Goal: Find specific page/section: Find specific page/section

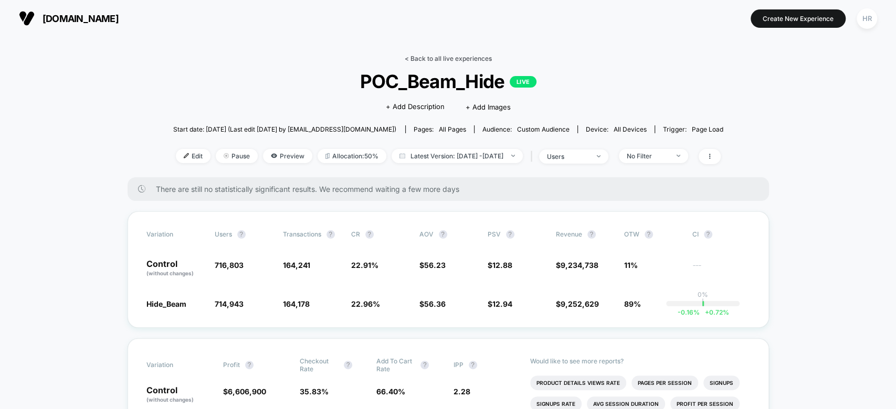
click at [454, 56] on link "< Back to all live experiences" at bounding box center [448, 59] width 87 height 8
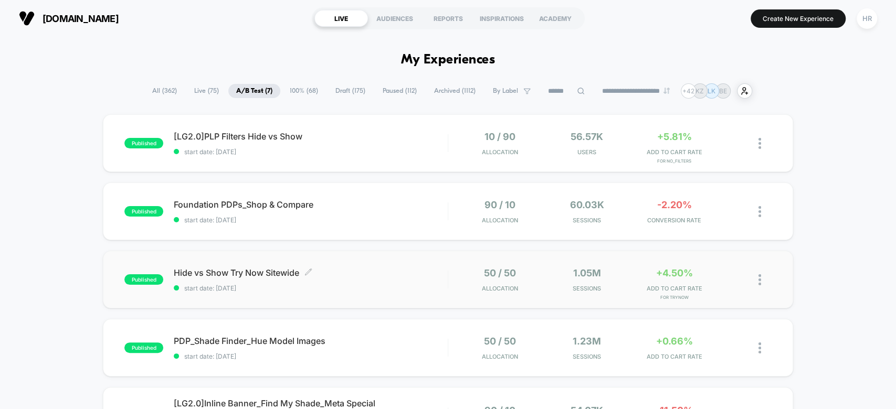
click at [386, 284] on span "start date: [DATE]" at bounding box center [310, 288] width 273 height 8
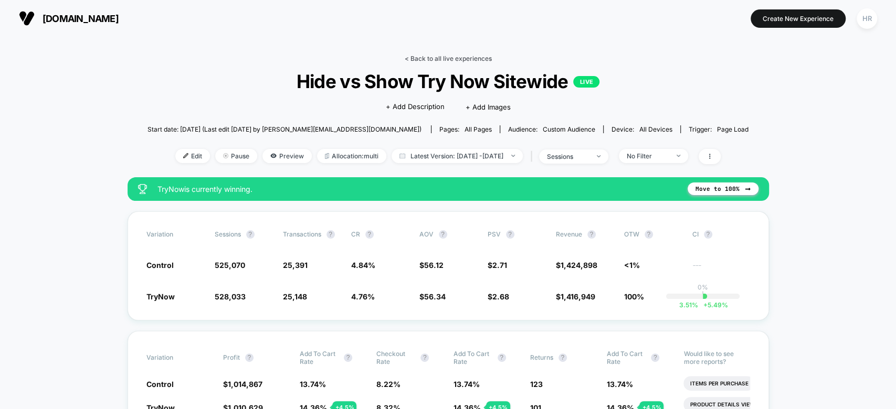
click at [462, 57] on link "< Back to all live experiences" at bounding box center [448, 59] width 87 height 8
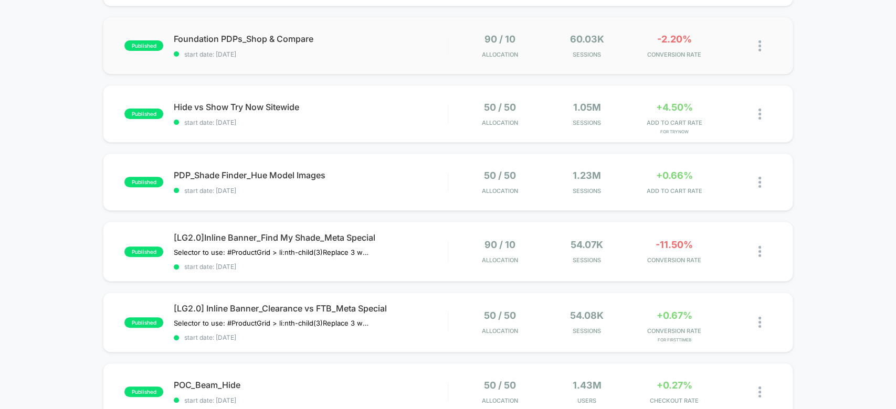
scroll to position [64, 0]
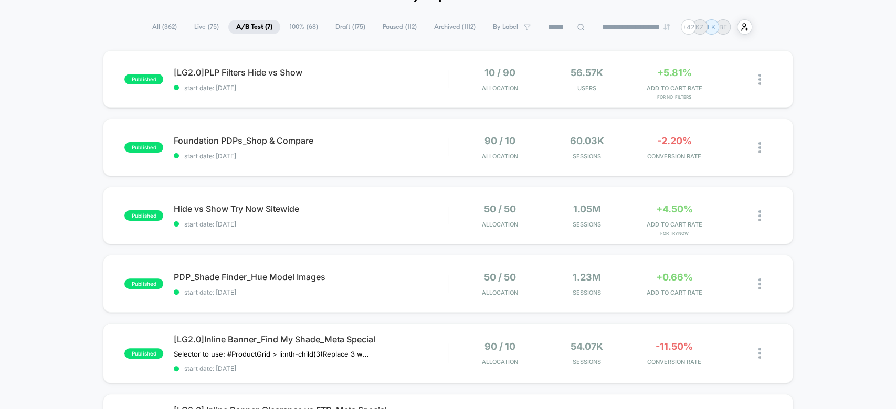
click at [309, 23] on span "100% ( 68 )" at bounding box center [304, 27] width 44 height 14
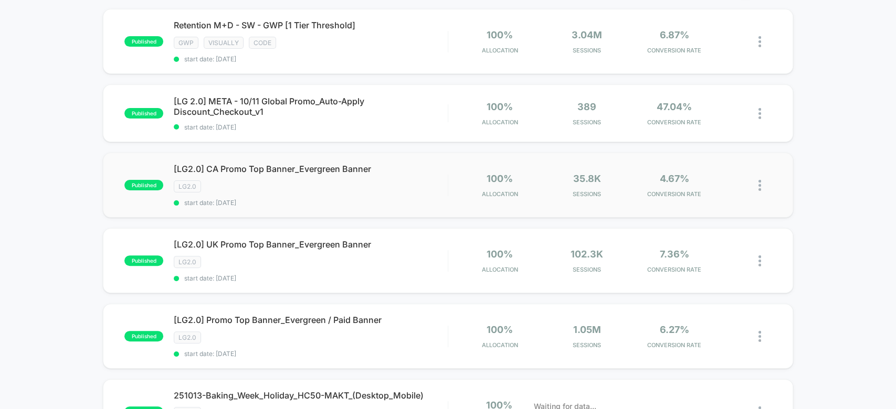
scroll to position [0, 0]
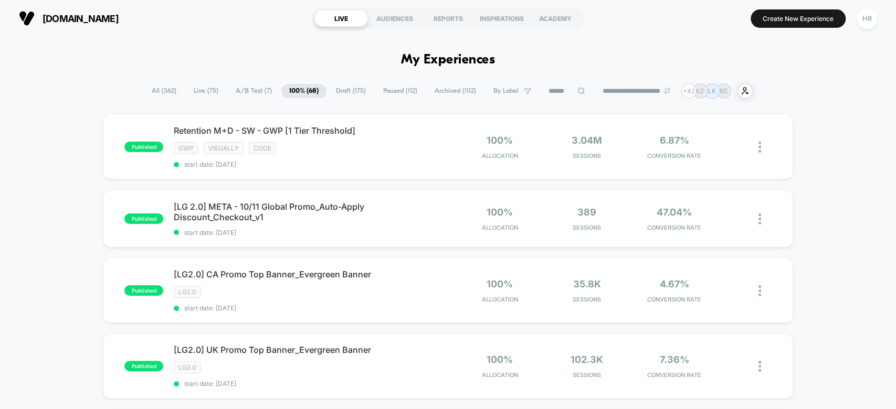
click at [160, 93] on span "All ( 362 )" at bounding box center [164, 91] width 40 height 14
click at [560, 89] on input at bounding box center [566, 91] width 52 height 13
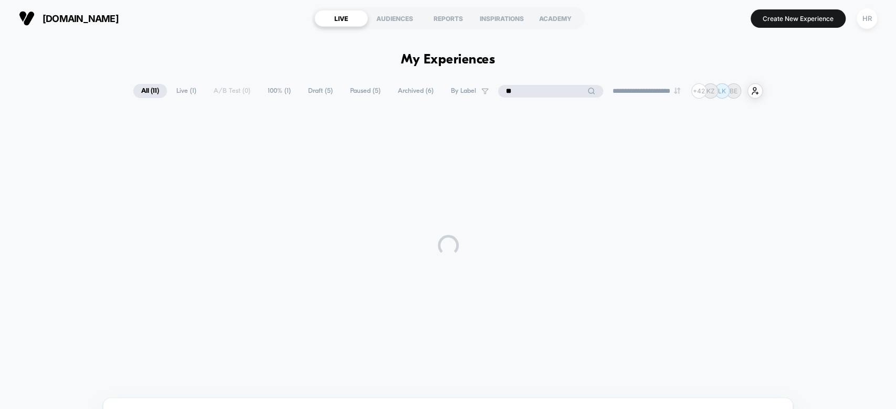
type input "*"
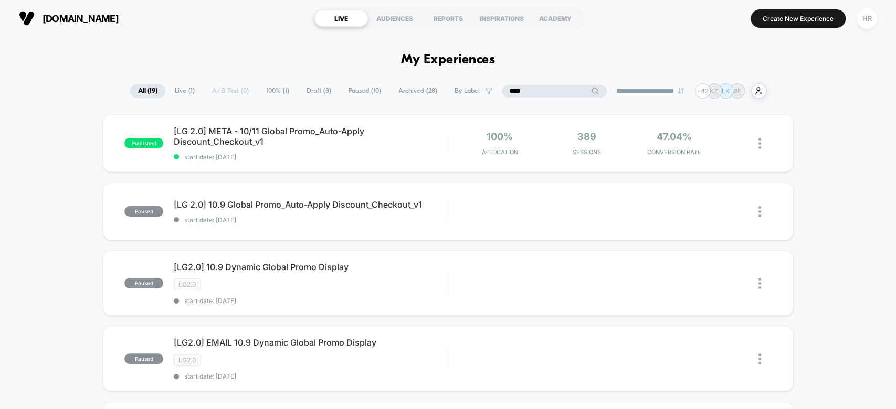
type input "*****"
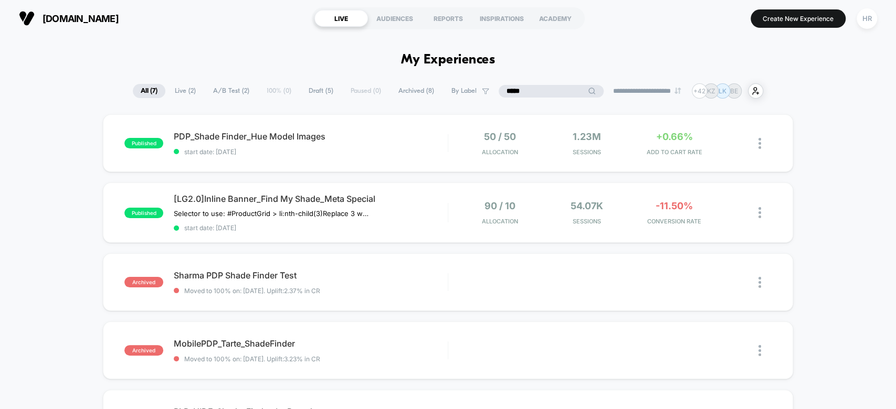
click at [543, 91] on input "*****" at bounding box center [551, 91] width 105 height 13
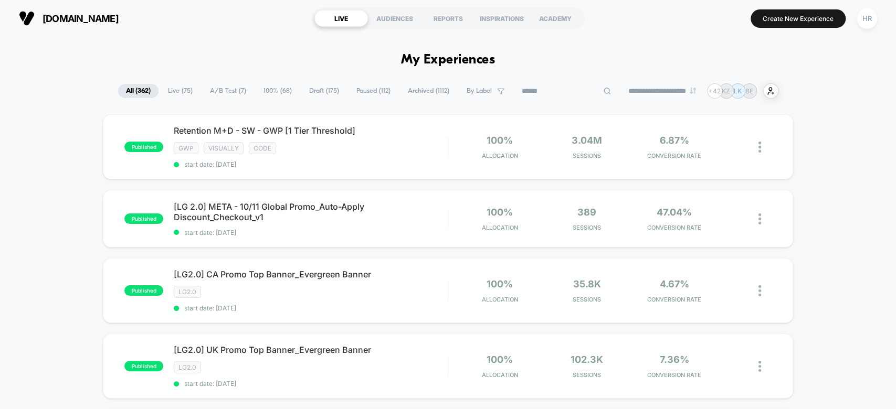
click at [184, 88] on span "Live ( 75 )" at bounding box center [180, 91] width 40 height 14
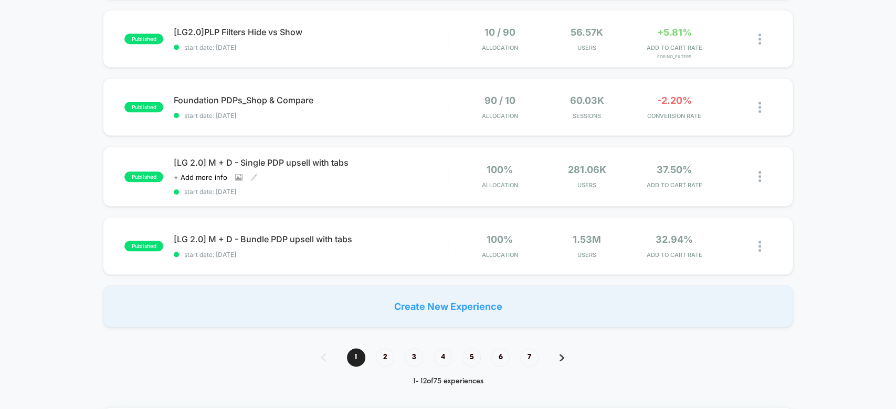
scroll to position [719, 0]
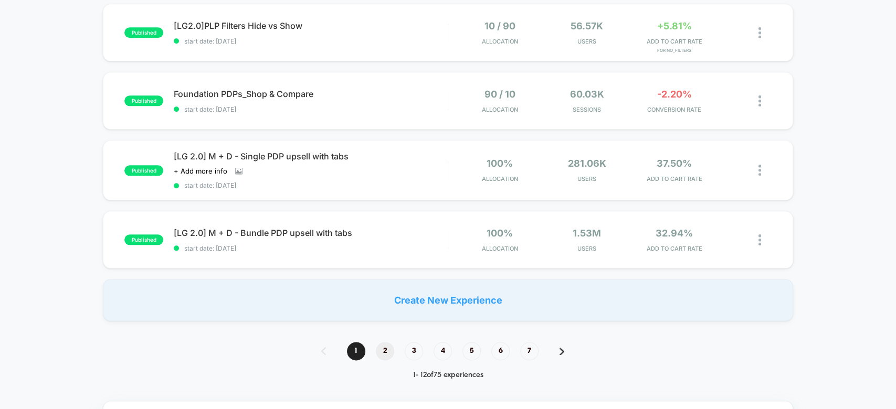
click at [387, 342] on span "2" at bounding box center [385, 351] width 18 height 18
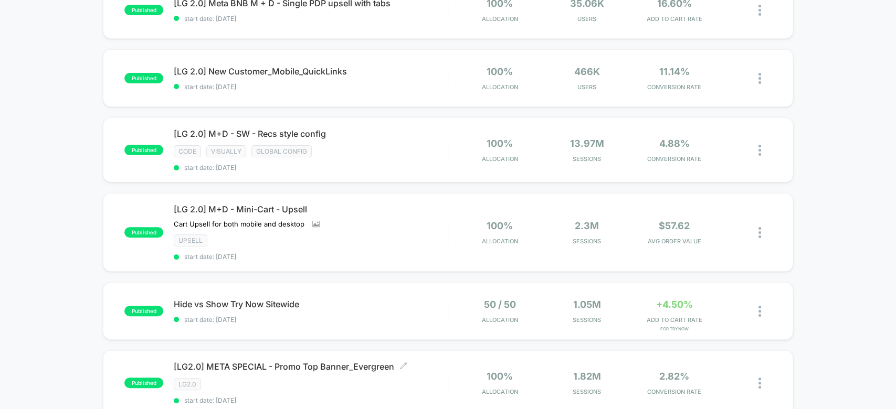
scroll to position [0, 0]
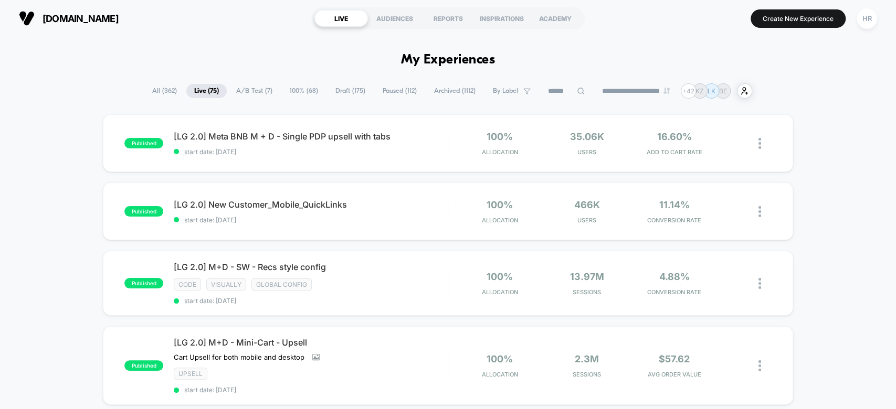
click at [340, 86] on span "Draft ( 175 )" at bounding box center [351, 91] width 46 height 14
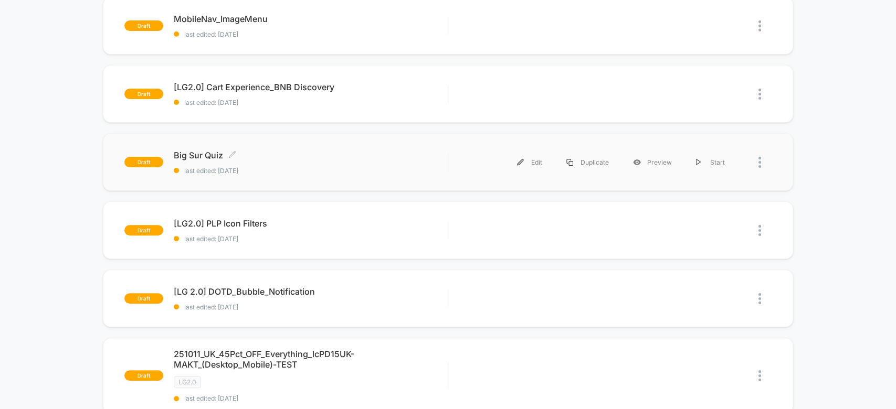
scroll to position [91, 0]
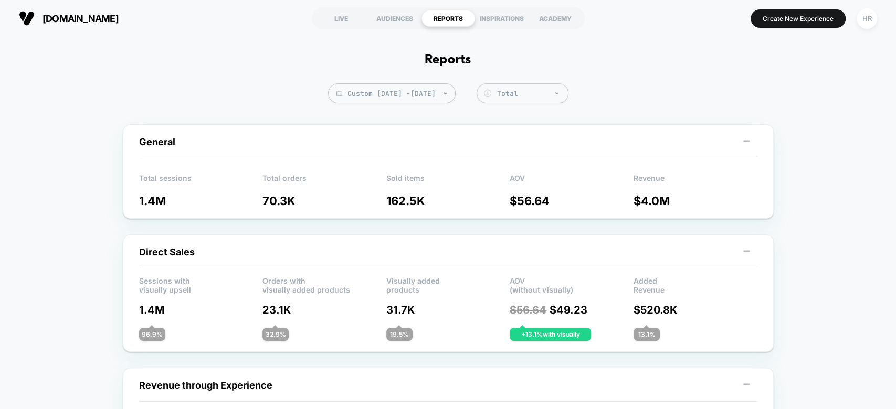
scroll to position [878, 0]
